Goal: Check status: Check status

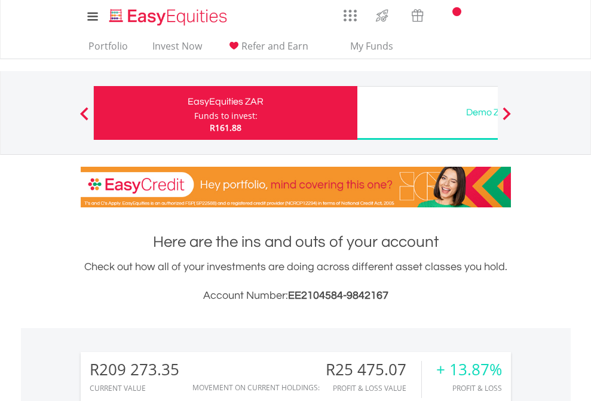
scroll to position [115, 188]
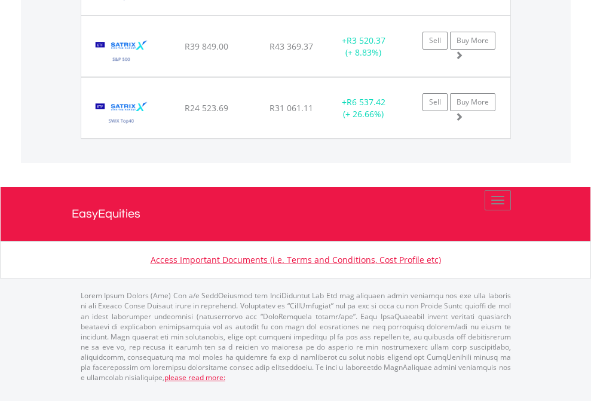
scroll to position [115, 188]
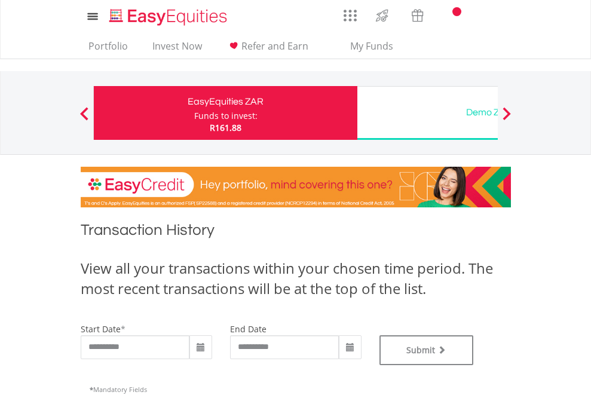
click at [194, 113] on div "Funds to invest:" at bounding box center [225, 116] width 63 height 12
type input "**********"
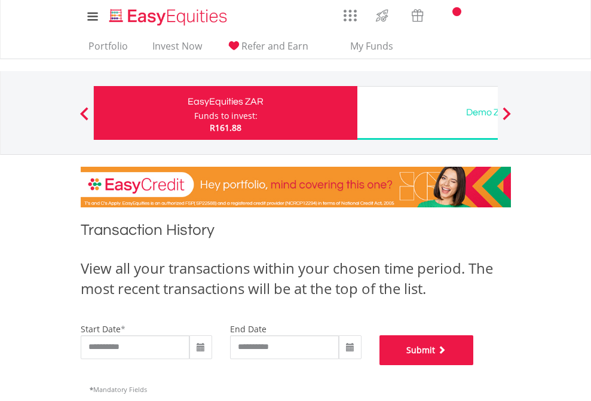
click at [474, 365] on button "Submit" at bounding box center [426, 350] width 94 height 30
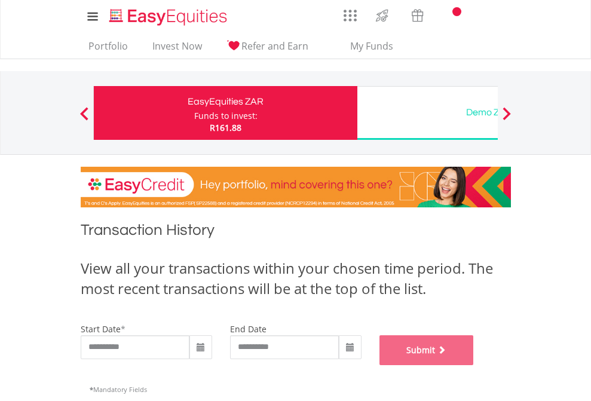
scroll to position [484, 0]
